Goal: Information Seeking & Learning: Find specific fact

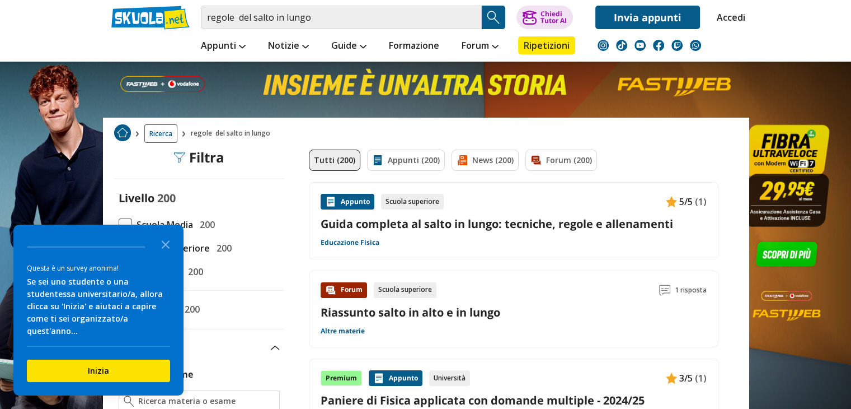
click at [164, 250] on icon "Close the survey" at bounding box center [166, 243] width 22 height 22
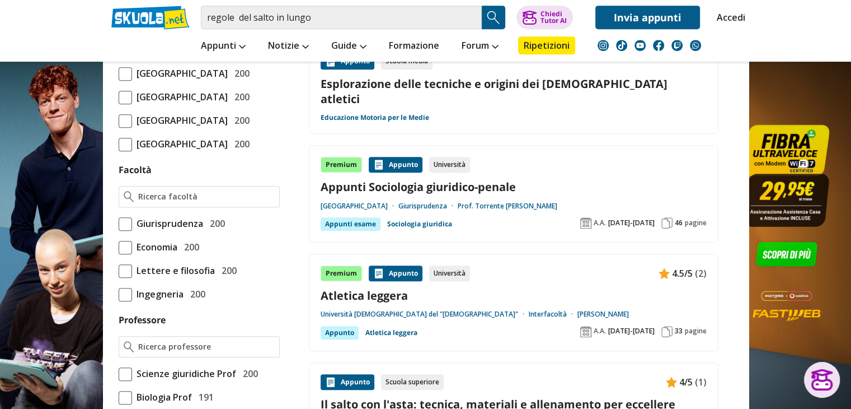
scroll to position [864, 0]
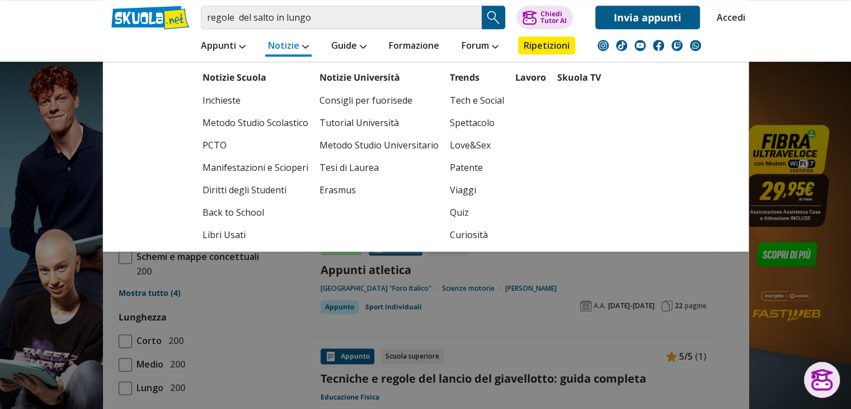
click at [287, 48] on link "Notizie" at bounding box center [288, 46] width 46 height 20
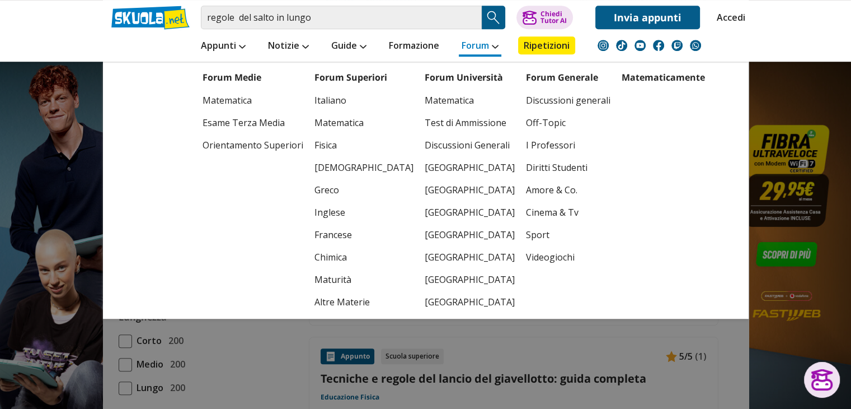
click at [471, 39] on link "Forum" at bounding box center [480, 46] width 43 height 20
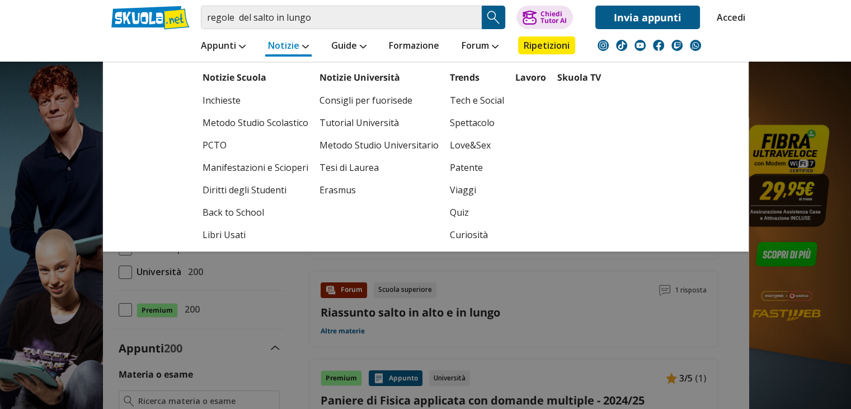
click at [287, 45] on link "Notizie" at bounding box center [288, 46] width 46 height 20
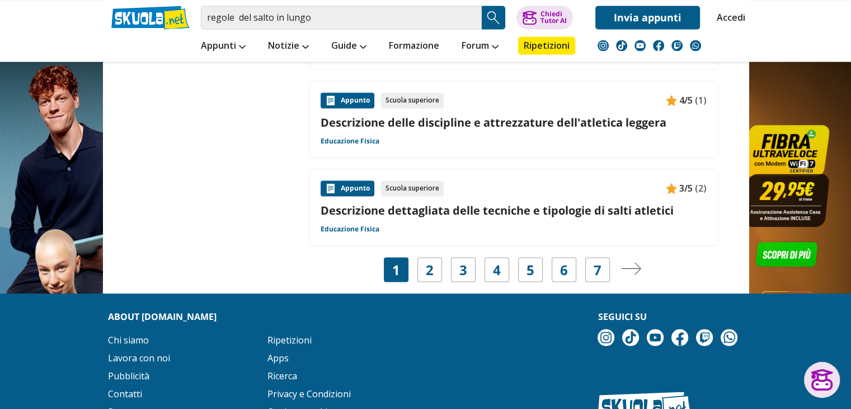
scroll to position [1879, 0]
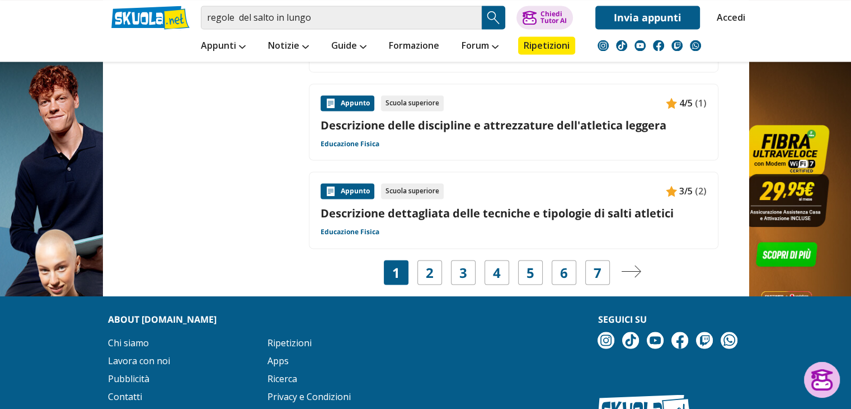
click at [804, 369] on div at bounding box center [822, 380] width 36 height 36
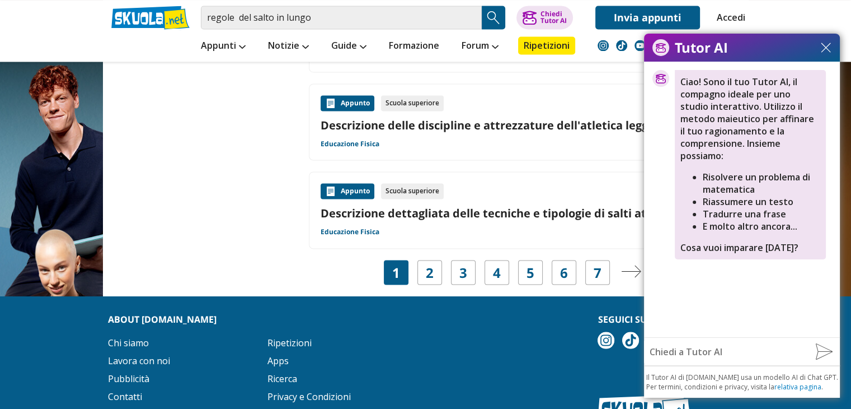
click at [284, 296] on footer "About Skuola.net Chi siamo Lavora con noi Pubblicità Contatti Supporto Ripetizi…" at bounding box center [425, 400] width 851 height 208
click at [831, 40] on div "Tutor AI" at bounding box center [742, 48] width 196 height 28
click at [827, 40] on div "Tutor AI" at bounding box center [742, 48] width 196 height 28
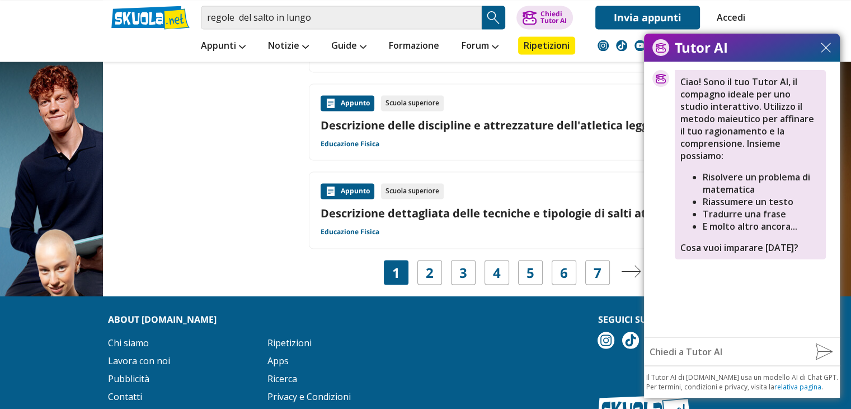
click at [822, 30] on header "regole del salto in lungo Trova un tutor esperto su questo argomento Chiedi Tut…" at bounding box center [425, 31] width 851 height 62
drag, startPoint x: 822, startPoint y: 42, endPoint x: 826, endPoint y: 49, distance: 7.8
click at [826, 49] on img at bounding box center [826, 48] width 10 height 10
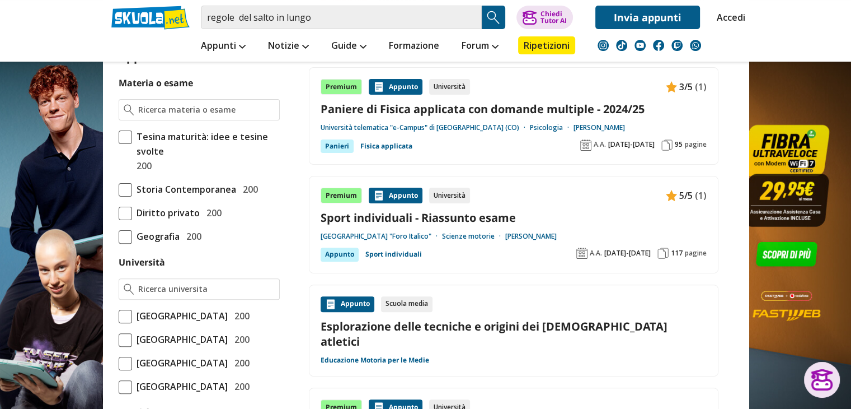
scroll to position [0, 0]
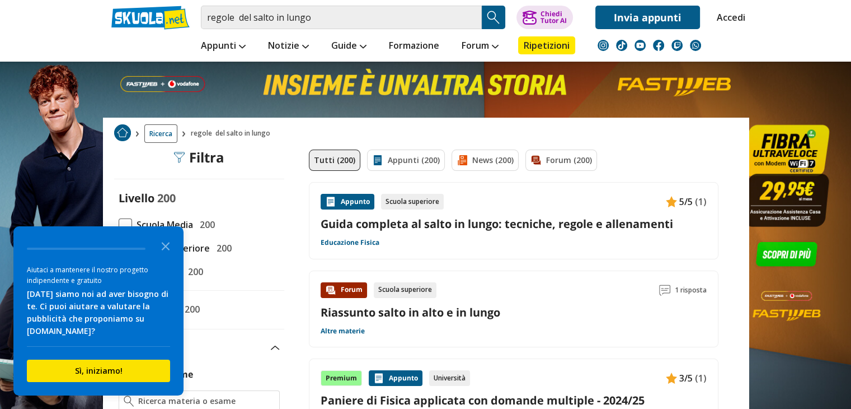
click at [242, 134] on span "regole del salto in lungo" at bounding box center [233, 133] width 84 height 18
drag, startPoint x: 242, startPoint y: 134, endPoint x: 153, endPoint y: 131, distance: 89.1
click at [153, 131] on ol "Ricerca" at bounding box center [424, 133] width 621 height 18
click at [153, 131] on span "Ricerca" at bounding box center [160, 133] width 33 height 18
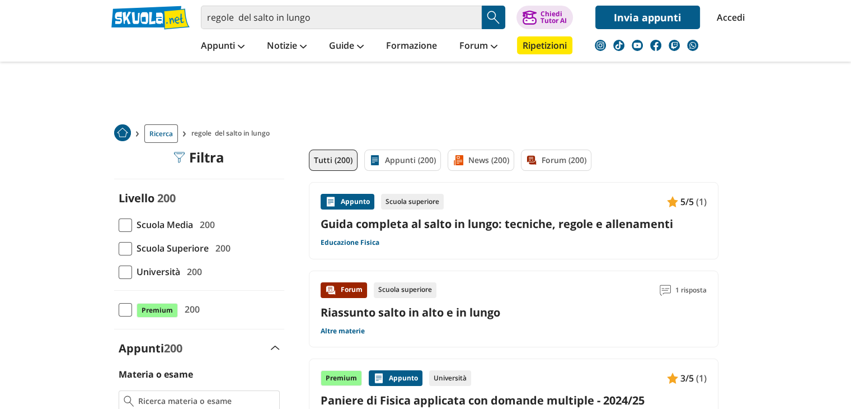
click at [203, 132] on span "regole del salto in lungo" at bounding box center [232, 133] width 83 height 18
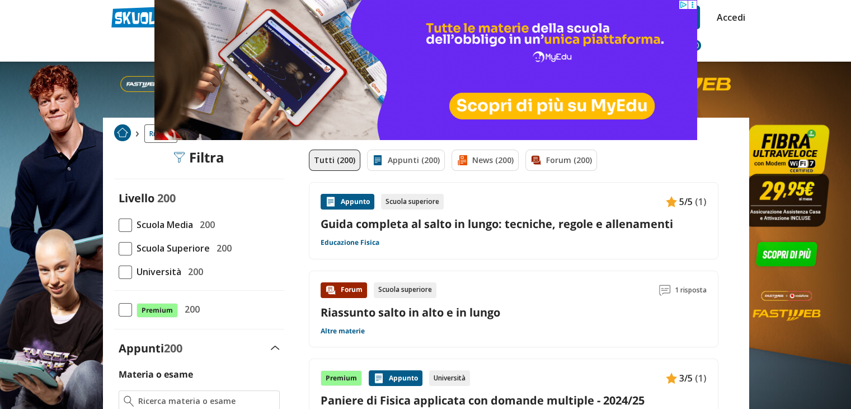
drag, startPoint x: 358, startPoint y: 134, endPoint x: 203, endPoint y: 134, distance: 154.5
click at [203, 134] on img at bounding box center [425, 70] width 543 height 140
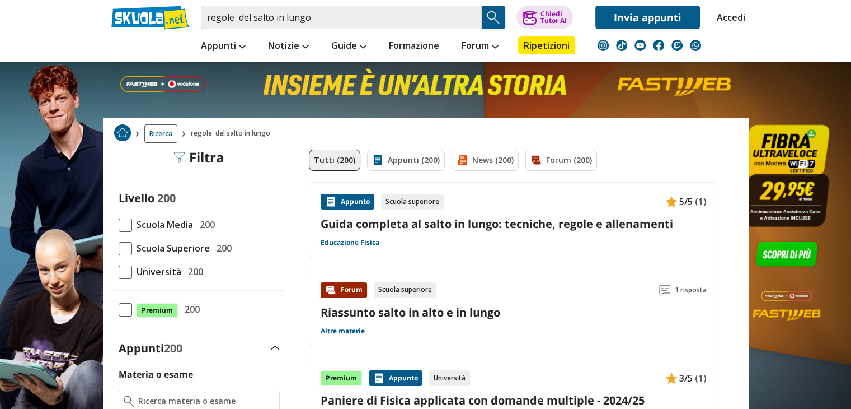
click at [204, 128] on span "regole del salto in lungo" at bounding box center [233, 133] width 84 height 18
click at [203, 133] on span "regole del salto in lungo" at bounding box center [233, 133] width 84 height 18
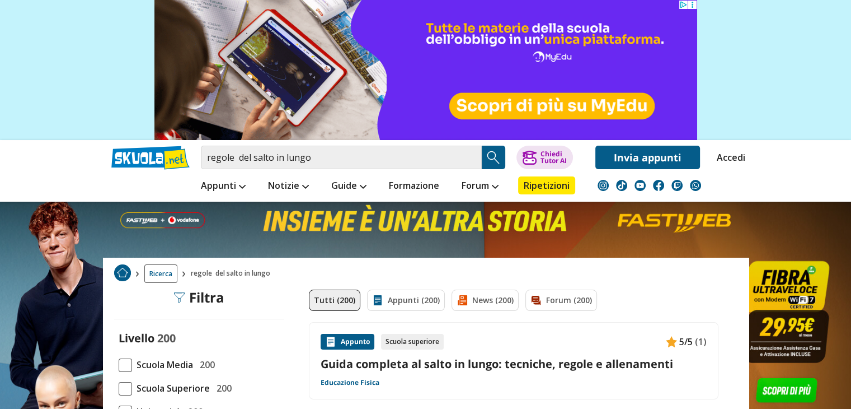
drag, startPoint x: 357, startPoint y: 133, endPoint x: 209, endPoint y: 96, distance: 152.2
click at [209, 96] on img at bounding box center [425, 70] width 543 height 140
drag, startPoint x: 209, startPoint y: 96, endPoint x: 573, endPoint y: 33, distance: 369.3
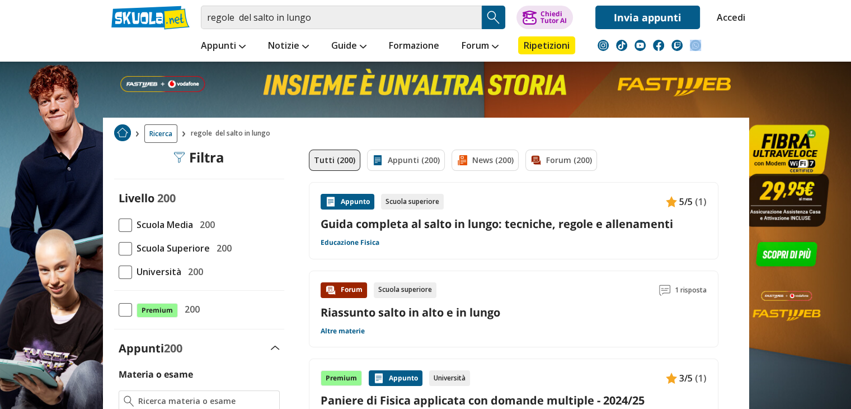
drag, startPoint x: 851, startPoint y: 48, endPoint x: 854, endPoint y: 58, distance: 11.0
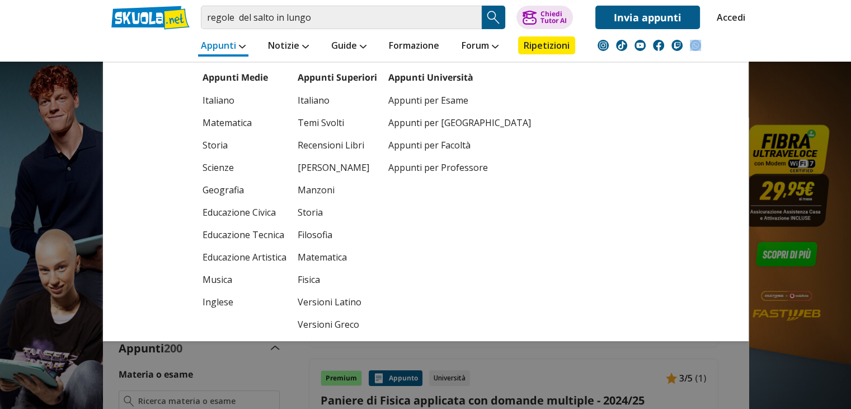
click at [215, 47] on link "Appunti" at bounding box center [223, 46] width 50 height 20
